Goal: Information Seeking & Learning: Learn about a topic

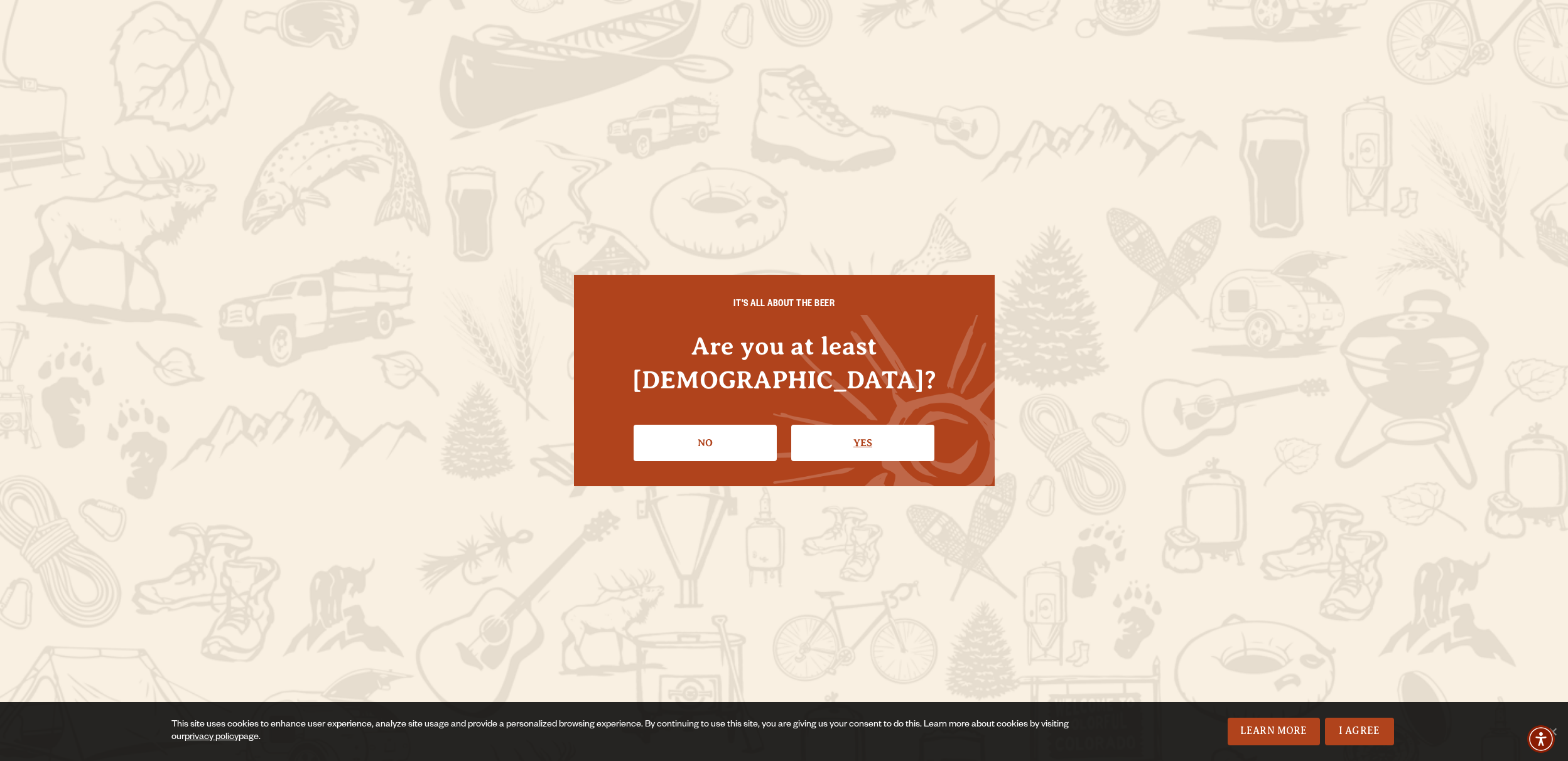
click at [840, 435] on link "Yes" at bounding box center [863, 443] width 143 height 36
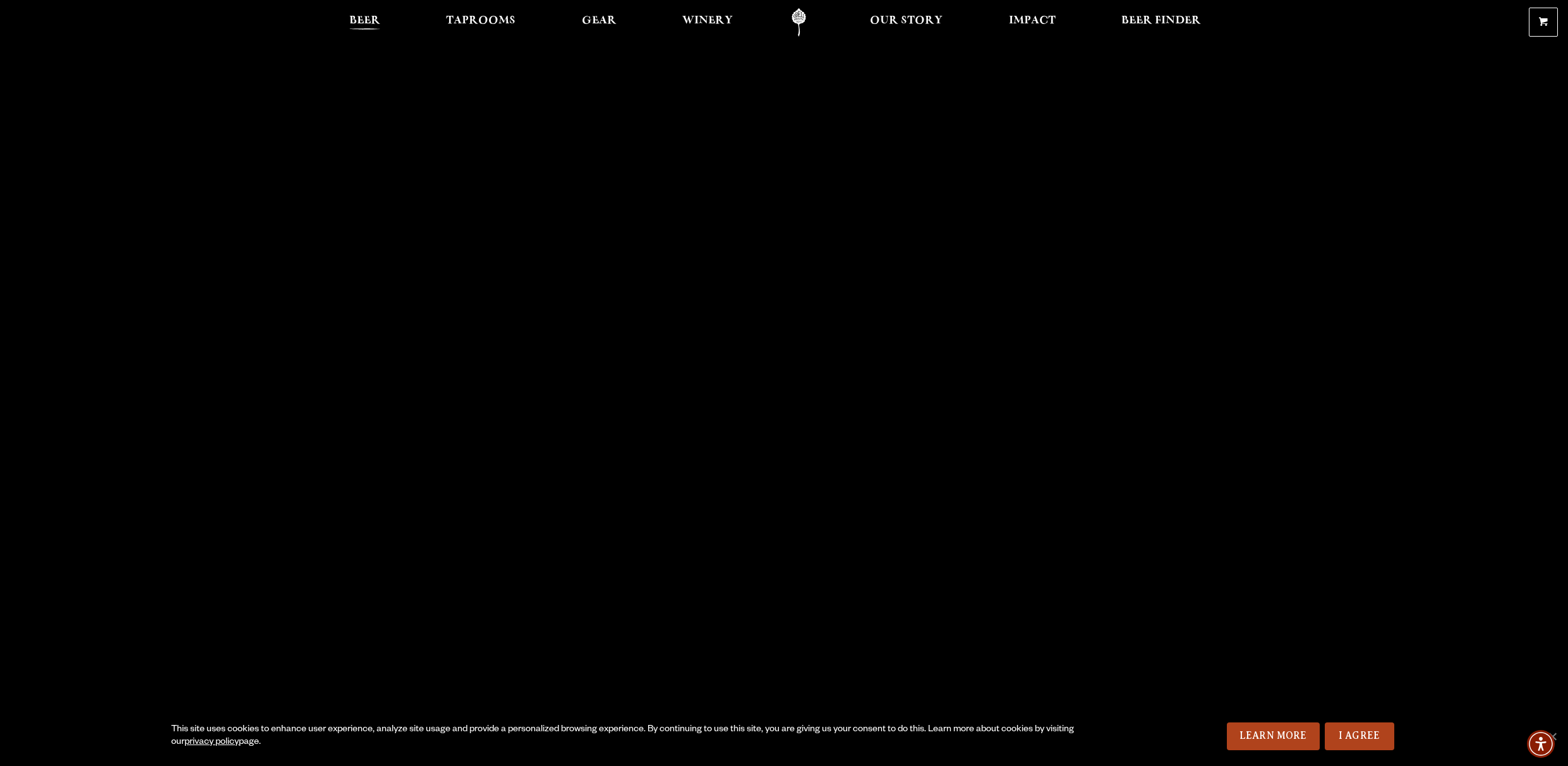
click at [354, 22] on span "Beer" at bounding box center [364, 21] width 31 height 10
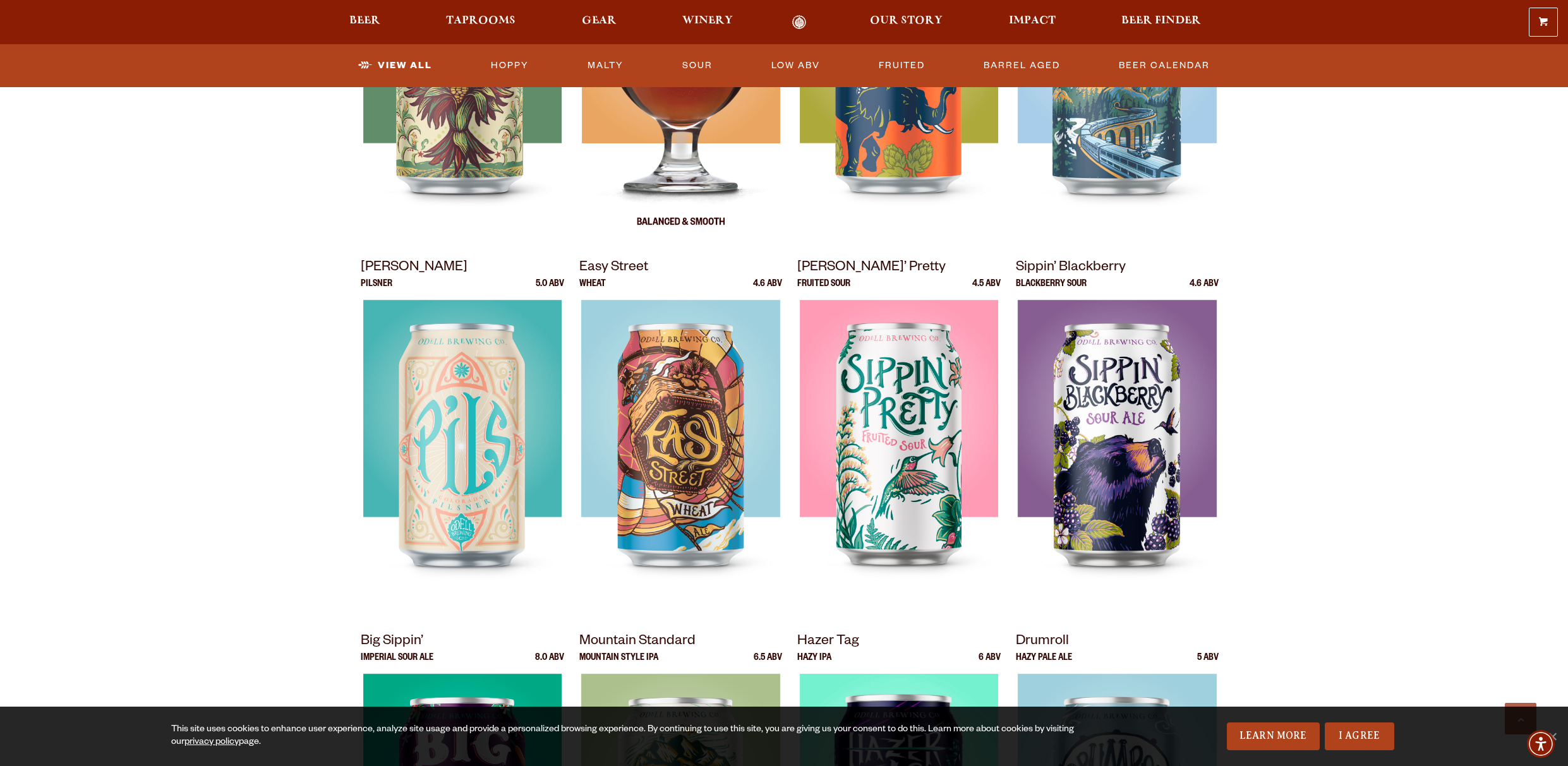
scroll to position [758, 0]
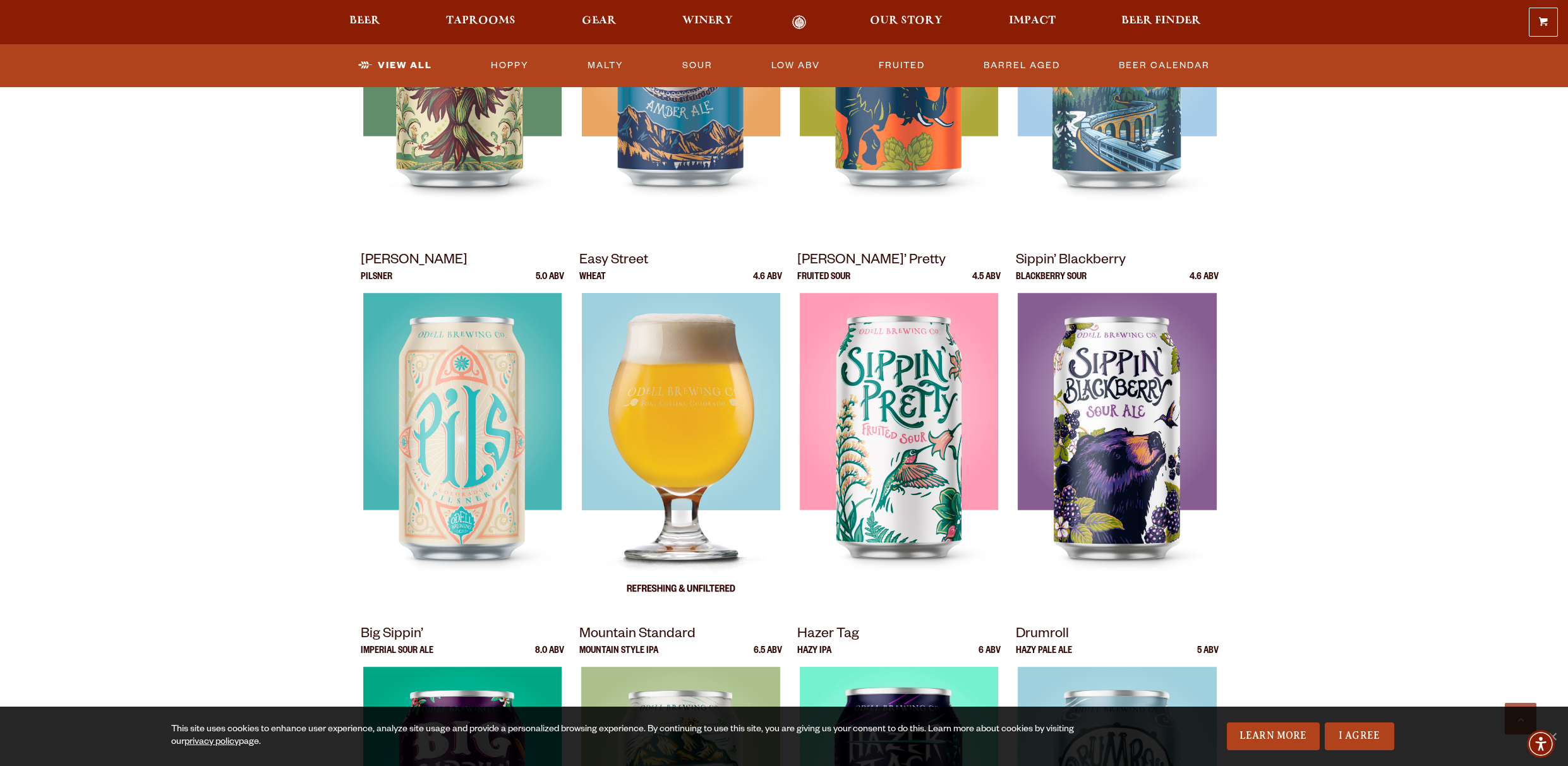
click at [711, 412] on img at bounding box center [681, 451] width 198 height 316
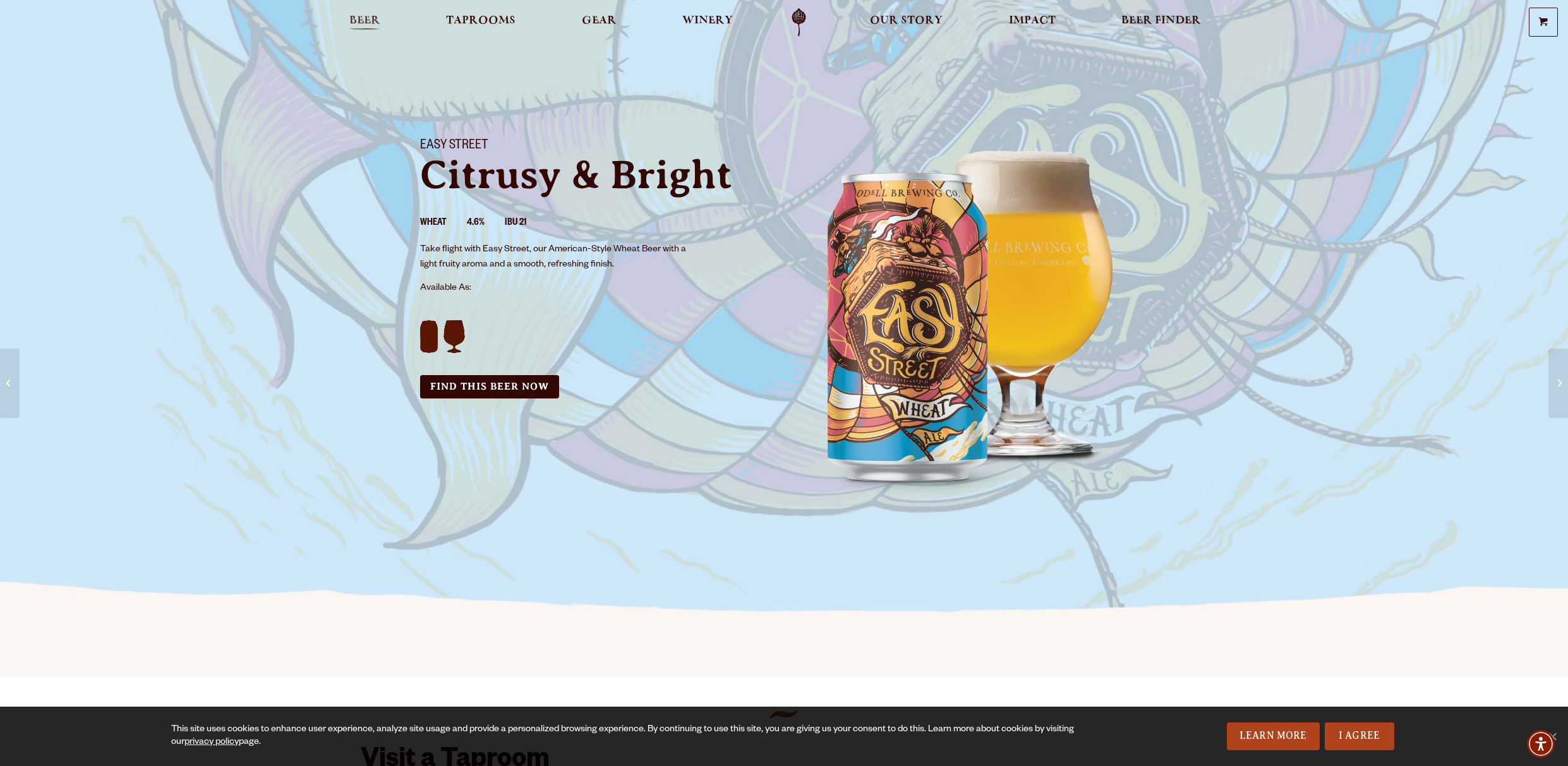
click at [368, 21] on span "Beer" at bounding box center [364, 21] width 31 height 10
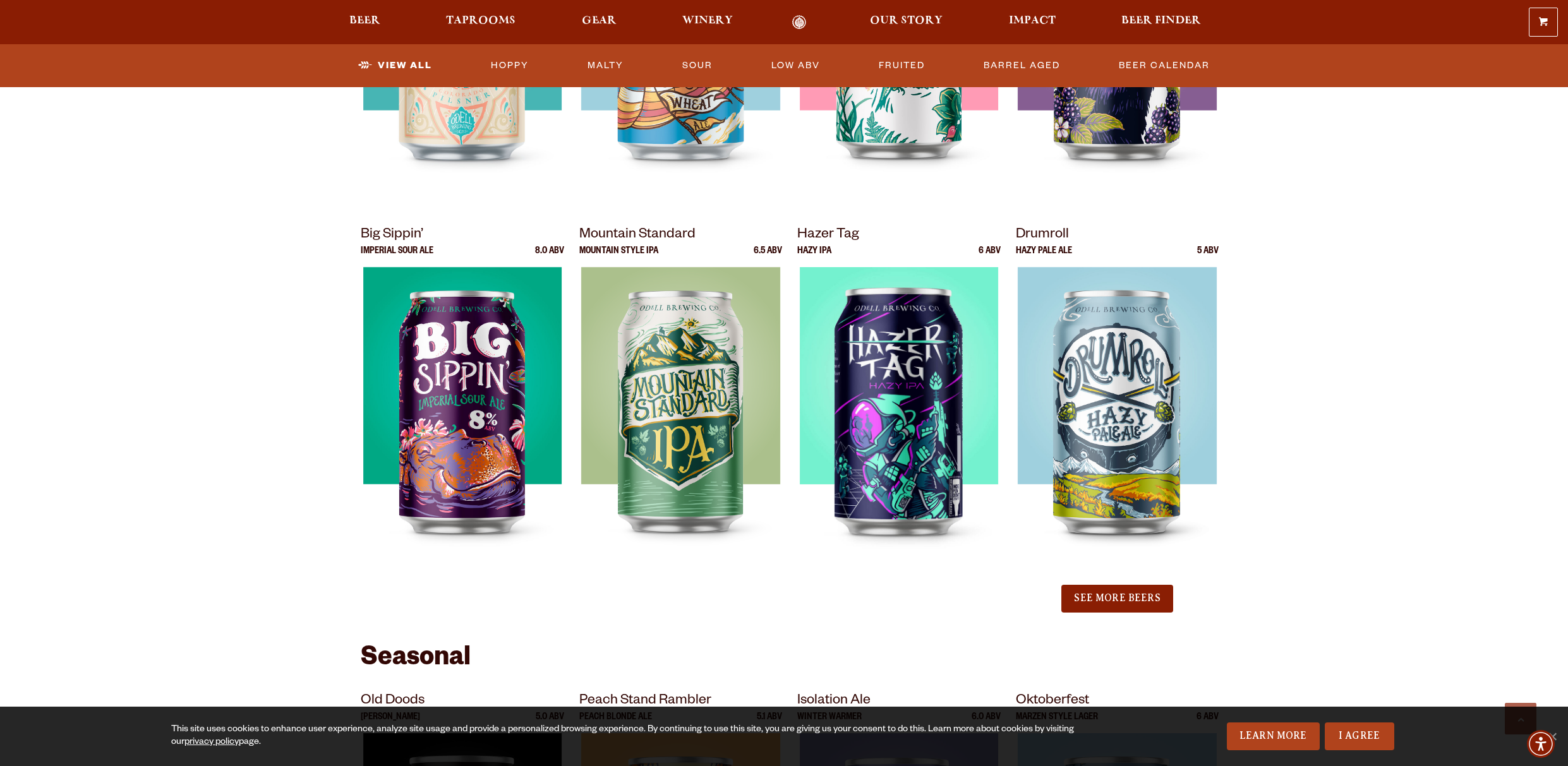
scroll to position [1200, 0]
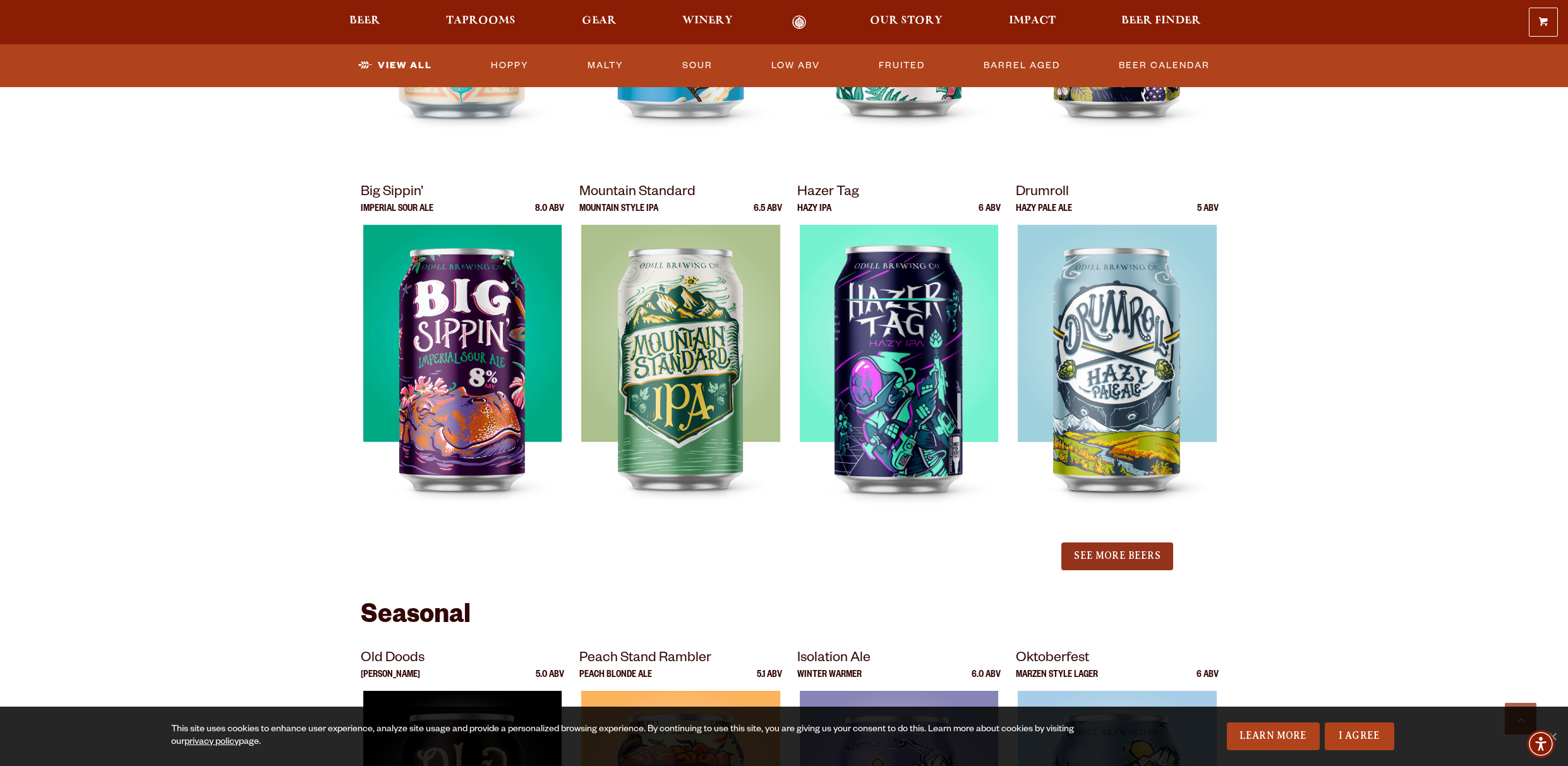
click at [1113, 553] on button "See More Beers" at bounding box center [1117, 556] width 111 height 28
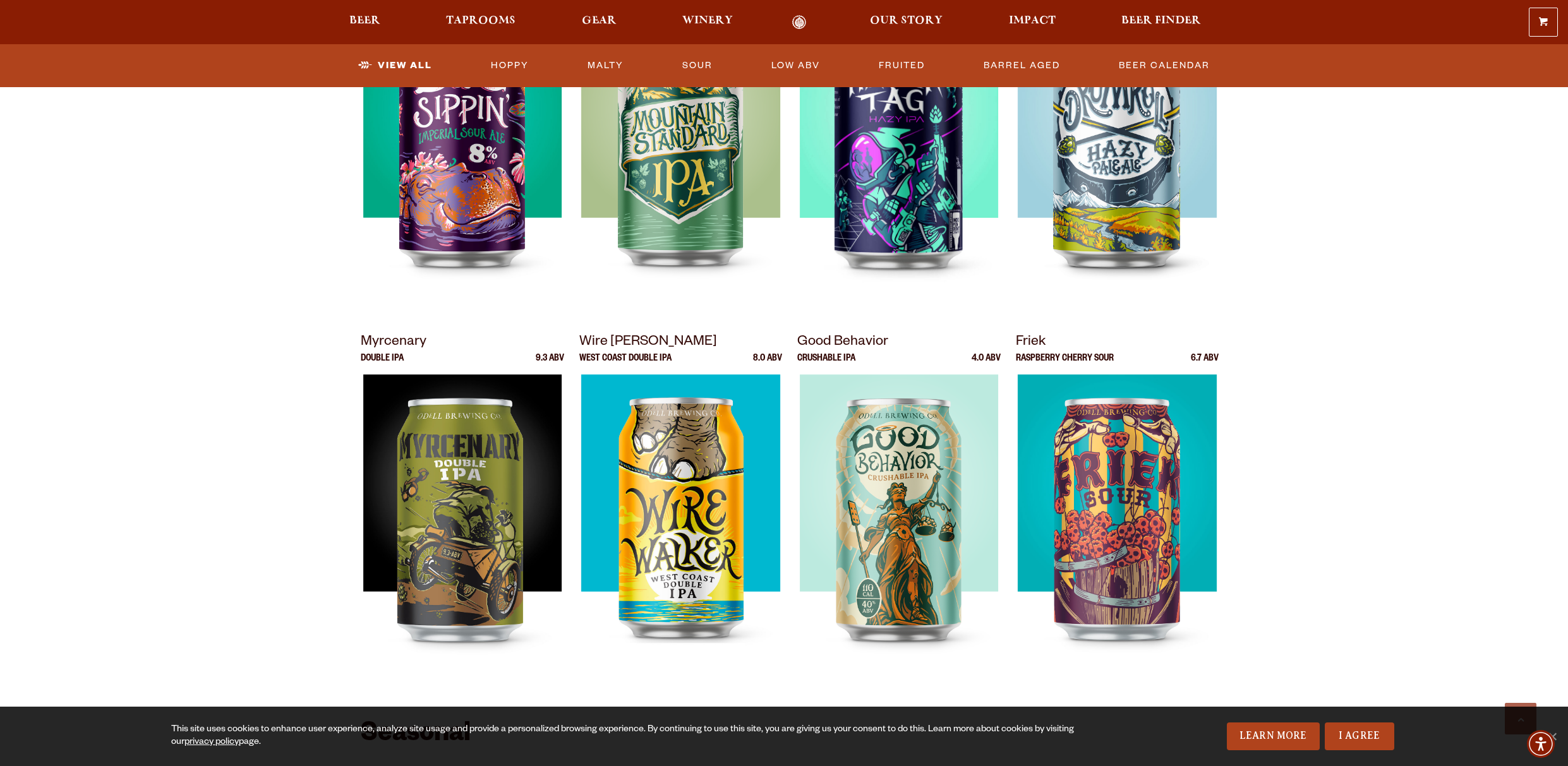
scroll to position [1453, 0]
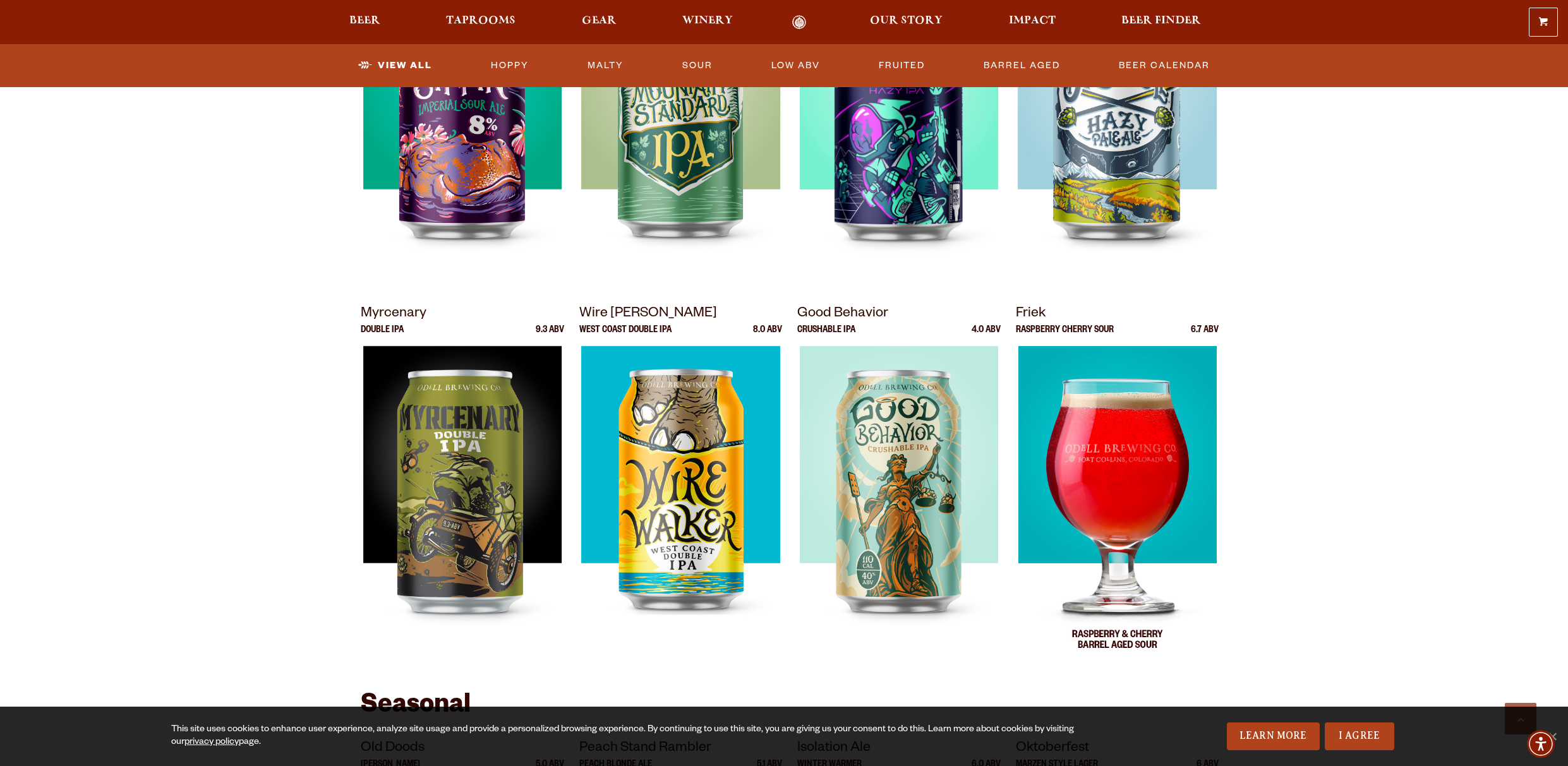
click at [1156, 490] on img at bounding box center [1117, 504] width 198 height 316
